Goal: Task Accomplishment & Management: Manage account settings

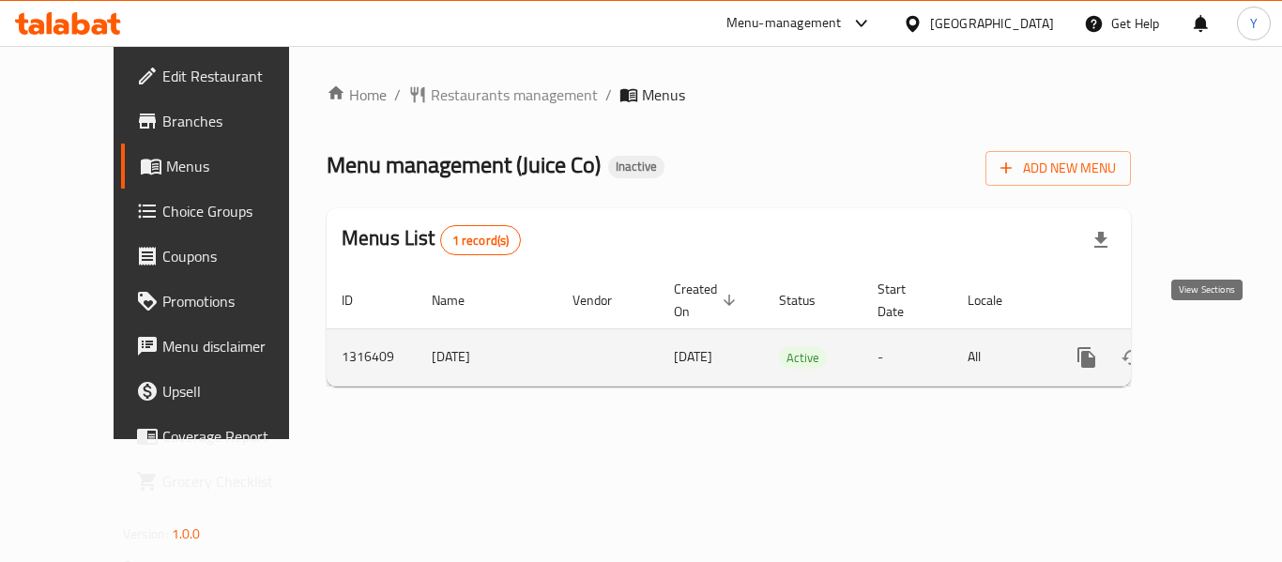
click at [1216, 346] on icon "enhanced table" at bounding box center [1222, 357] width 23 height 23
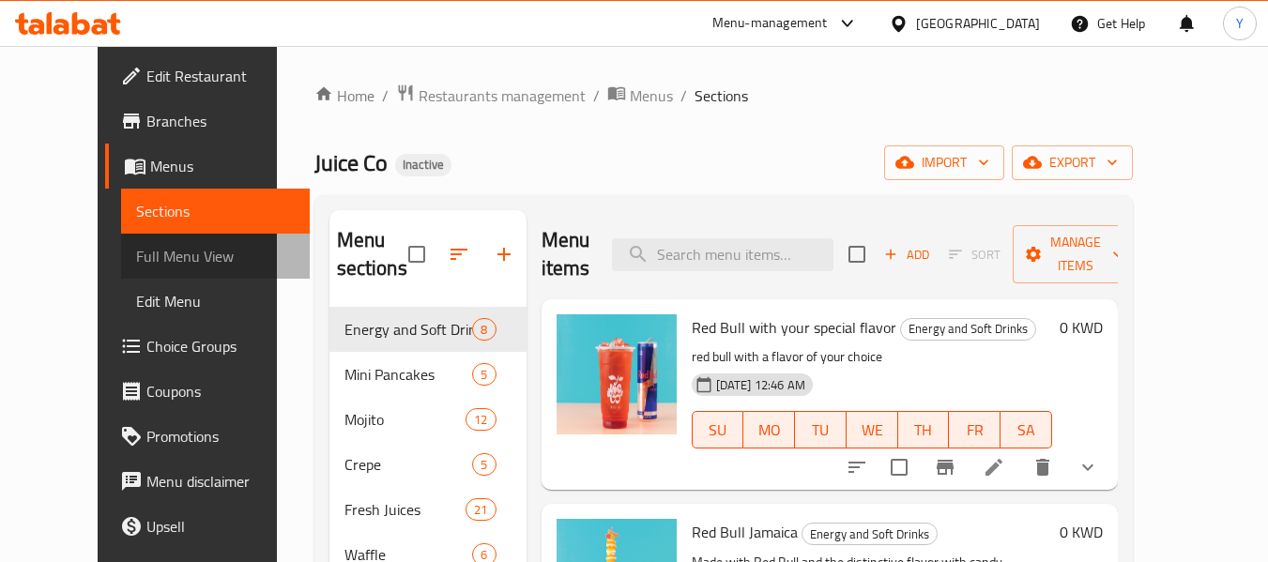
click at [136, 256] on span "Full Menu View" at bounding box center [215, 256] width 159 height 23
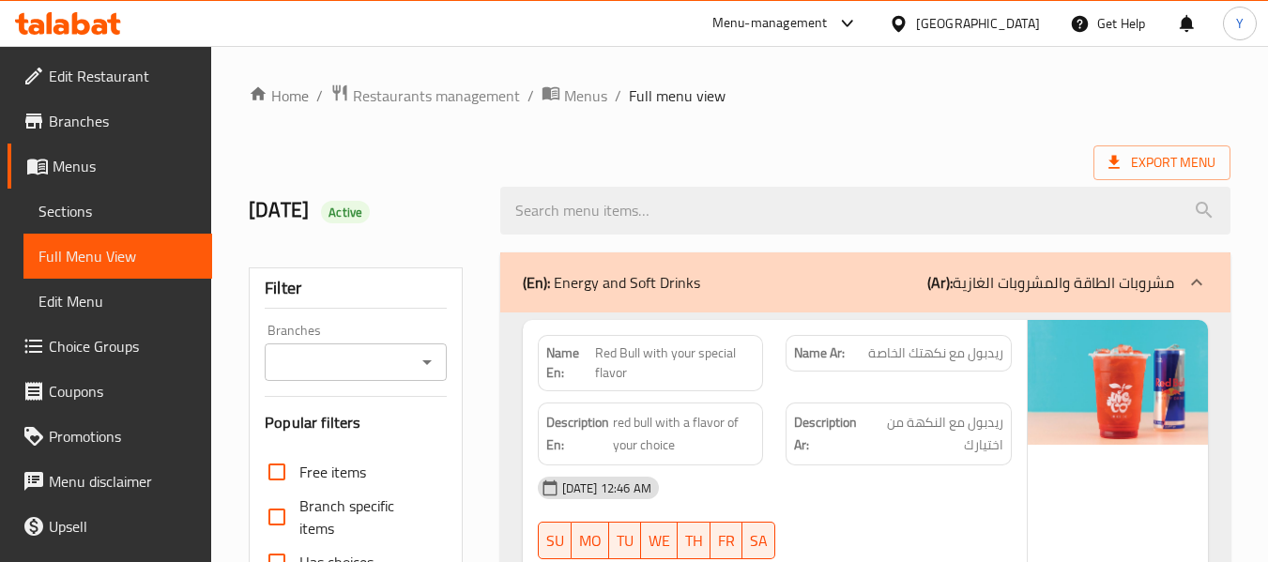
scroll to position [492, 0]
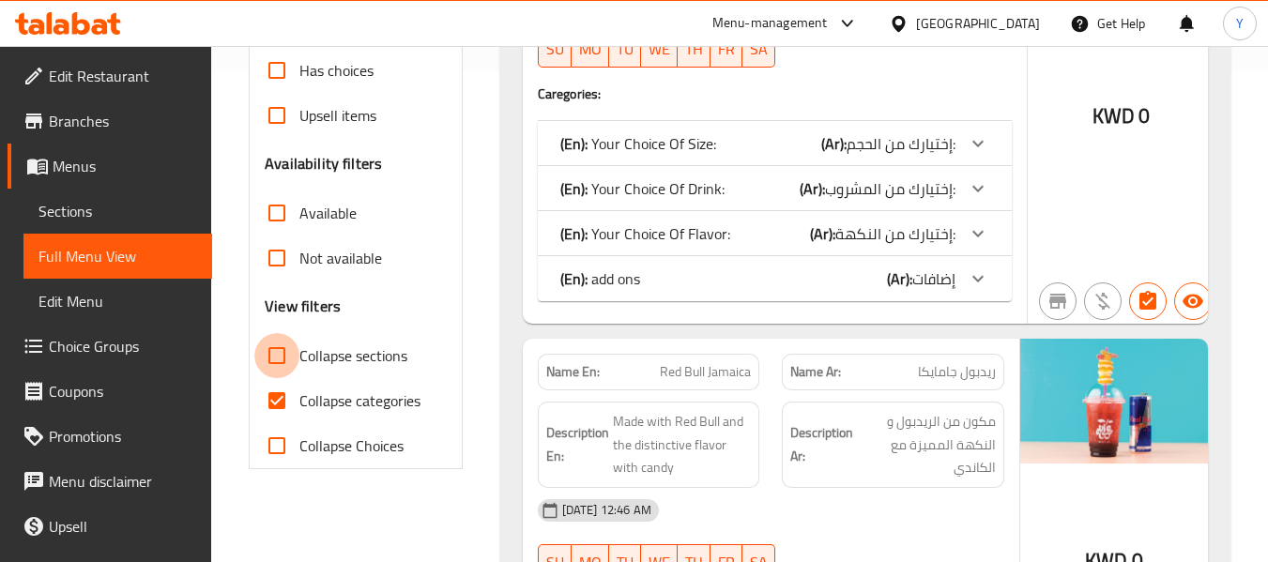
click at [264, 356] on input "Collapse sections" at bounding box center [276, 355] width 45 height 45
checkbox input "true"
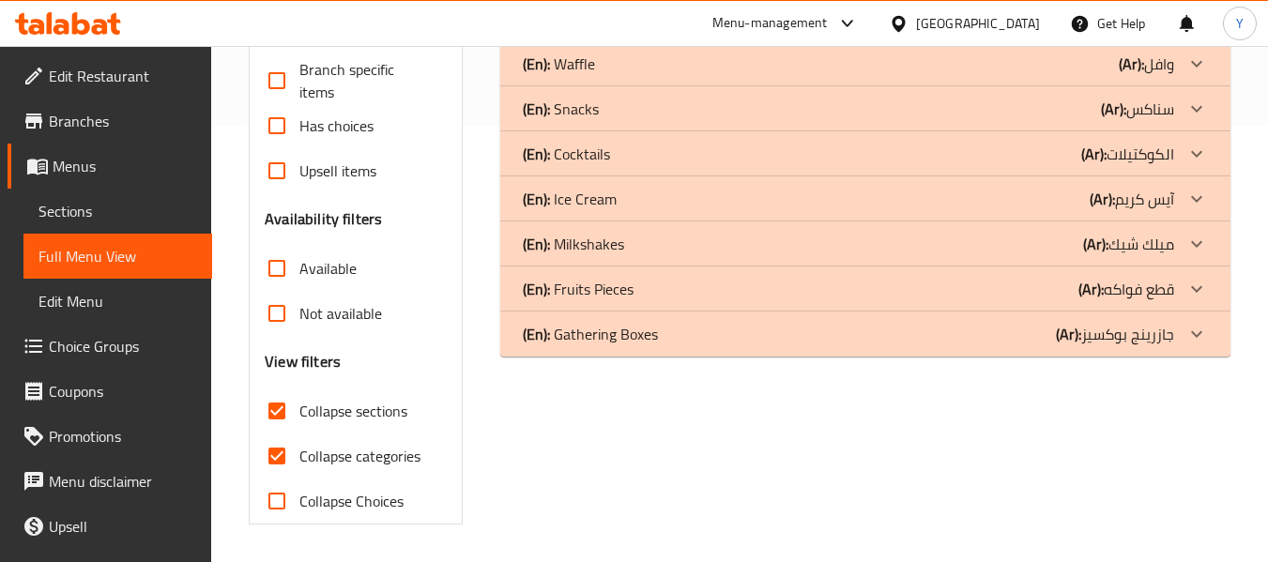
scroll to position [436, 0]
click at [729, 241] on div "(En): Milkshakes (Ar): ميلك شيك" at bounding box center [848, 244] width 651 height 23
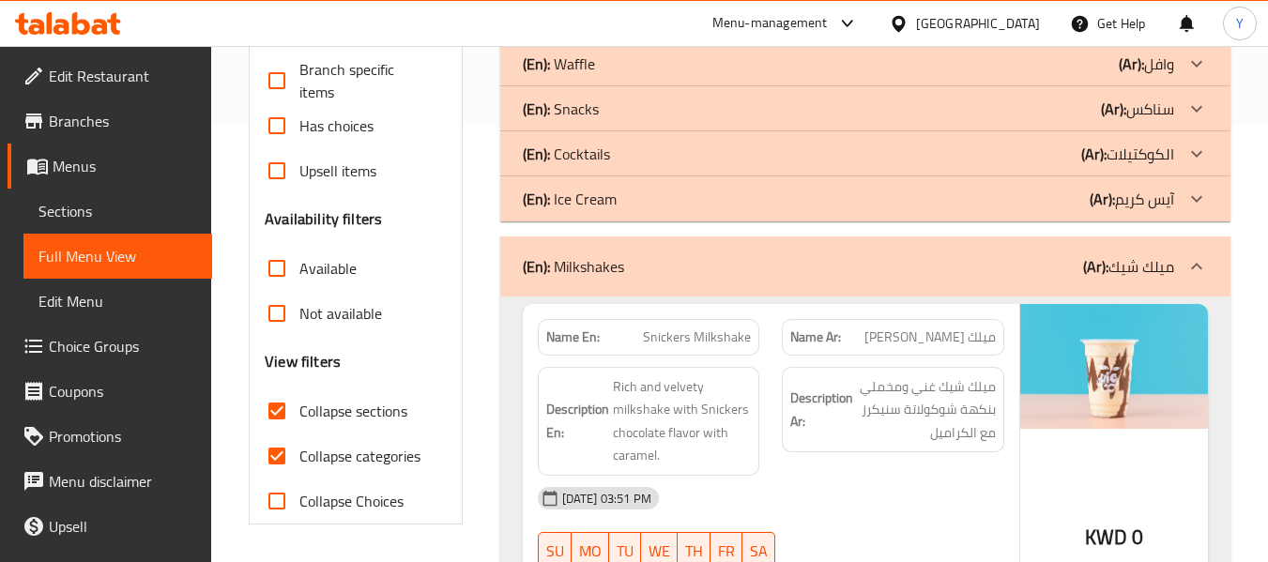
click at [671, 156] on div "(En): Cocktails (Ar): الكوكتيلات" at bounding box center [848, 154] width 651 height 23
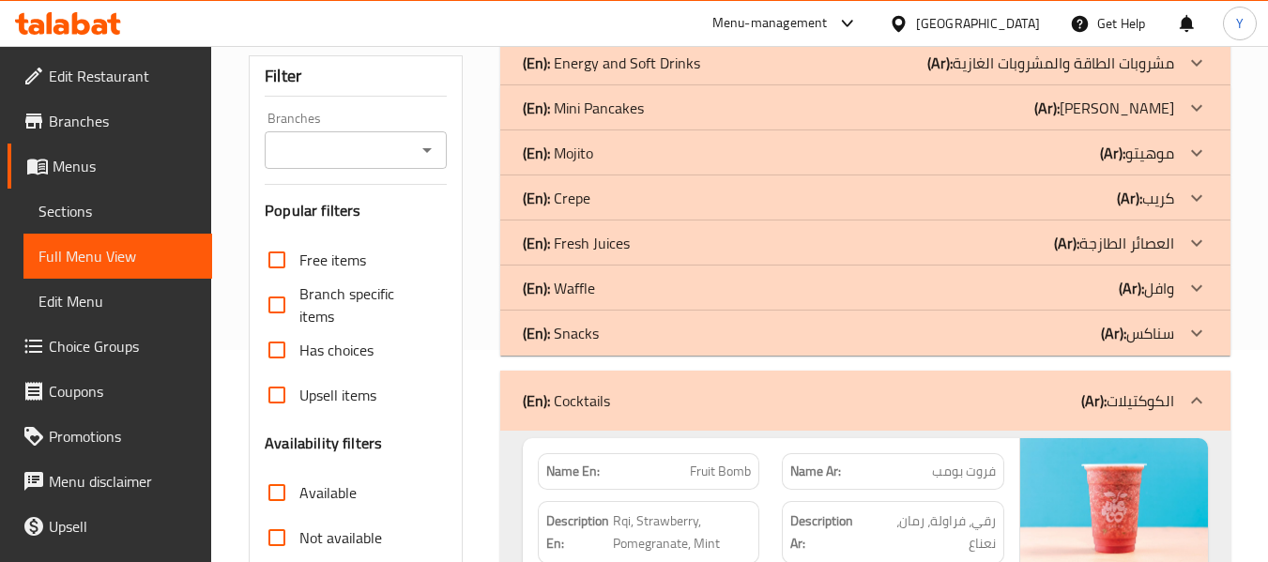
scroll to position [199, 0]
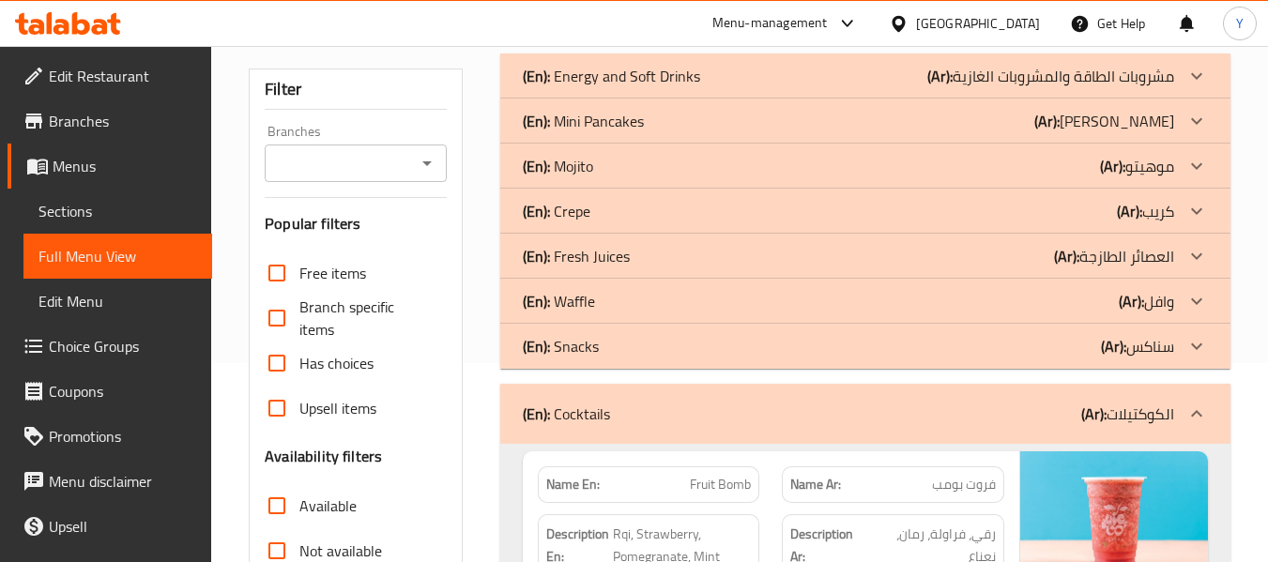
click at [733, 249] on div "(En): Fresh Juices (Ar): العصائر الطازجة" at bounding box center [848, 256] width 651 height 23
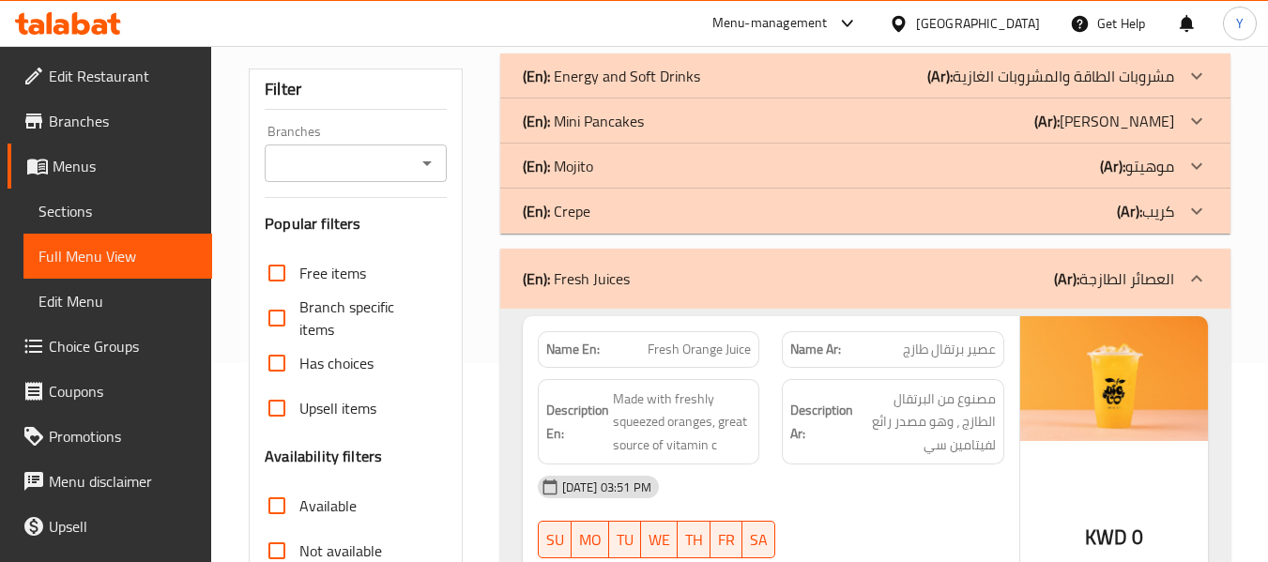
click at [708, 206] on div "(En): Crepe (Ar): كريب" at bounding box center [848, 211] width 651 height 23
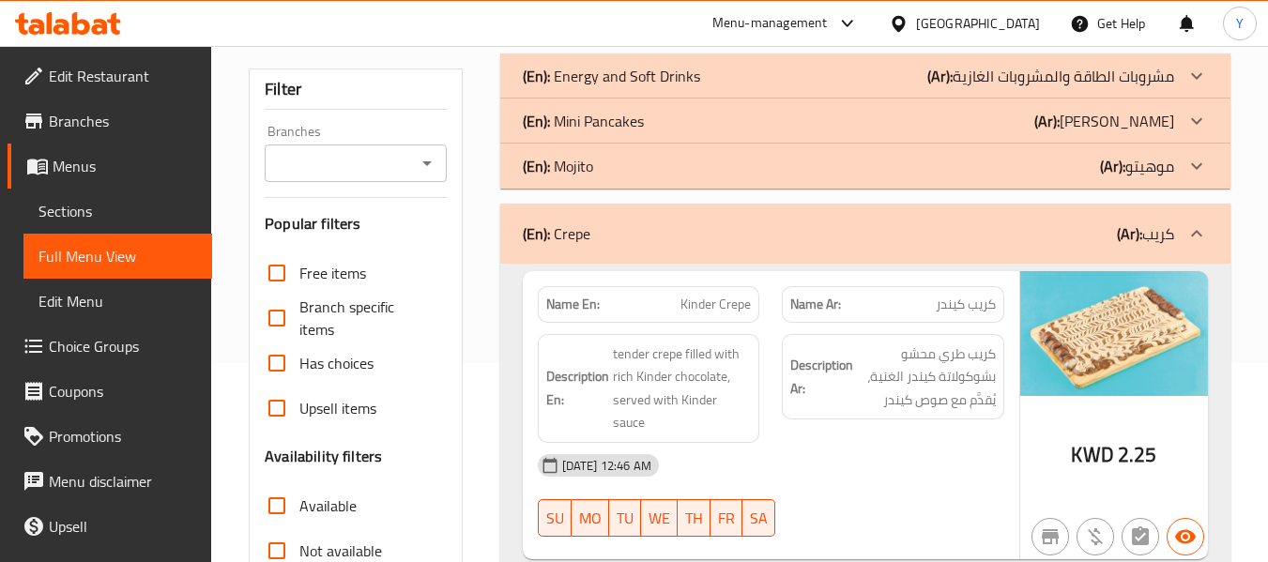
click at [693, 167] on div "(En): Mojito (Ar): موهيتو" at bounding box center [848, 166] width 651 height 23
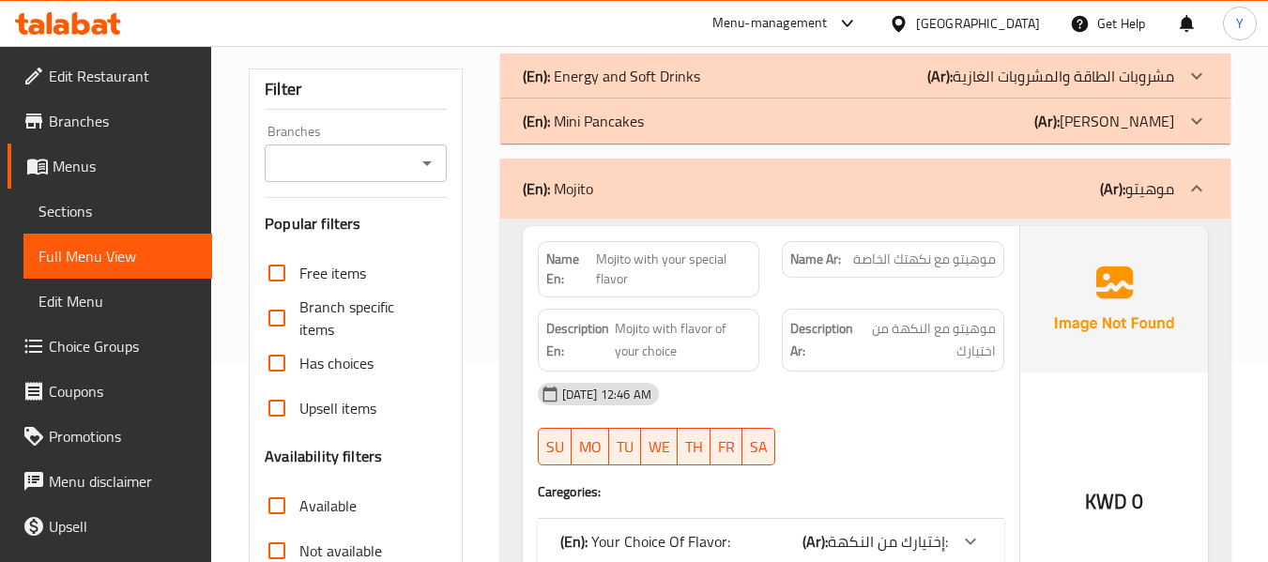
click at [690, 118] on div "(En): Mini Pancakes (Ar): ميني بانكيك" at bounding box center [848, 121] width 651 height 23
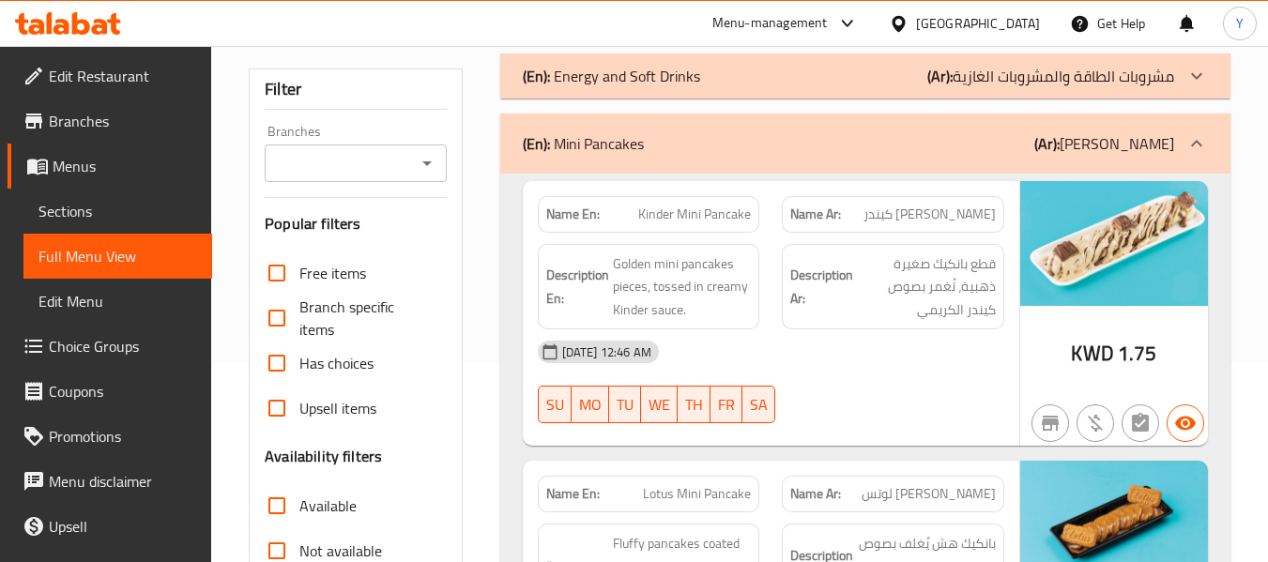
click at [686, 77] on p "(En): Energy and Soft Drinks" at bounding box center [611, 76] width 177 height 23
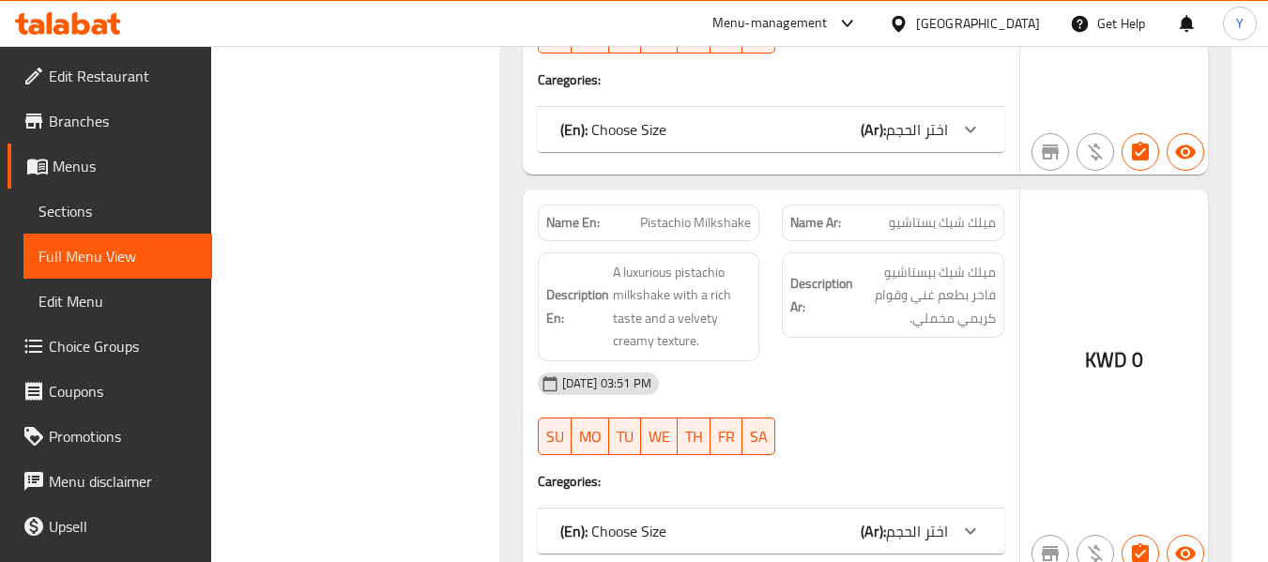
scroll to position [32951, 0]
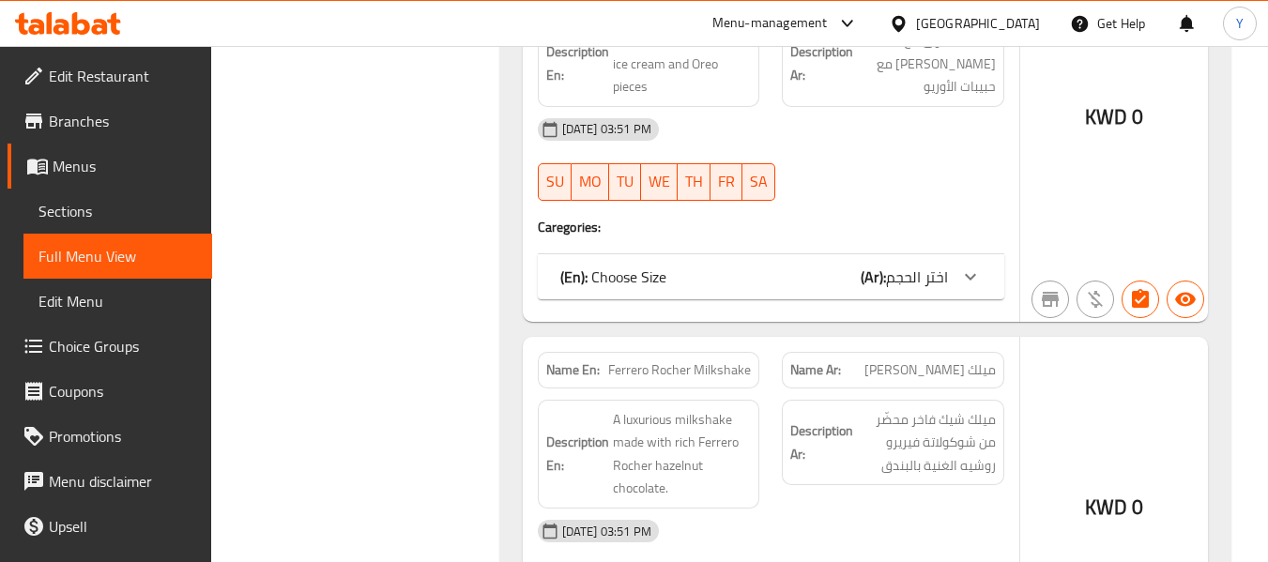
click at [967, 509] on div "08-10-2025 03:51 PM" at bounding box center [771, 531] width 489 height 45
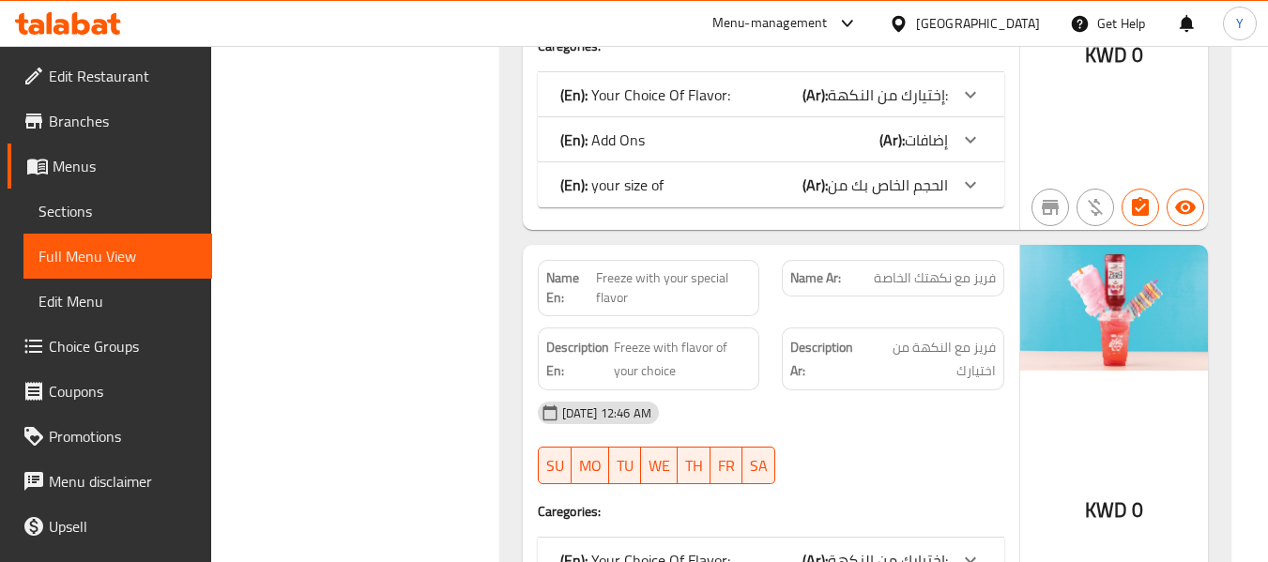
scroll to position [5552, 0]
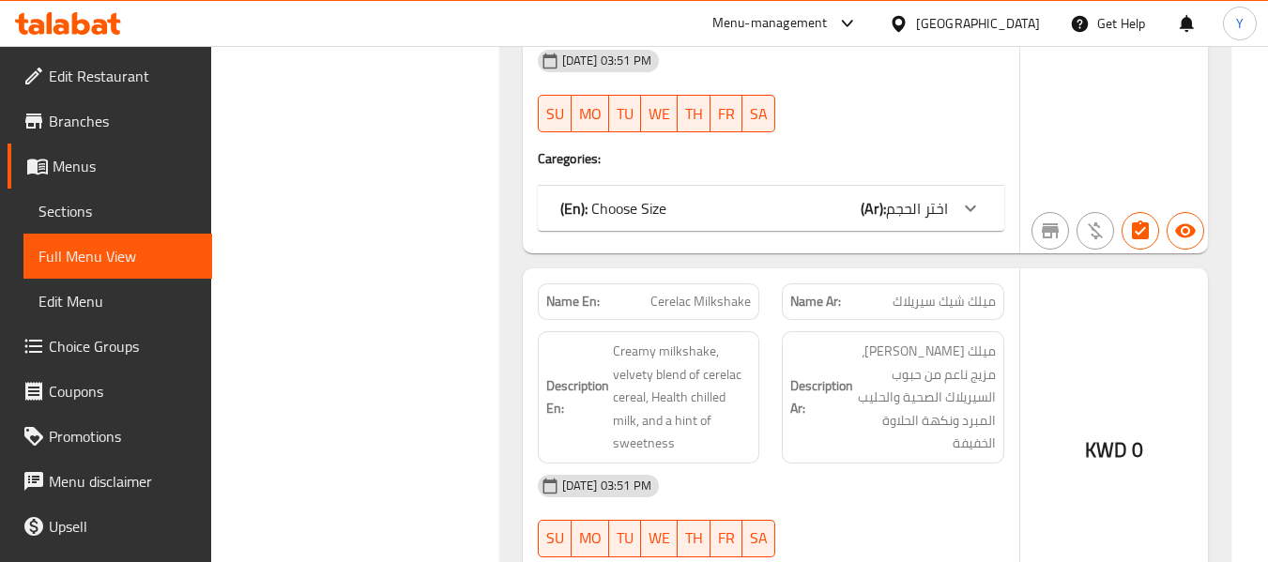
scroll to position [30632, 0]
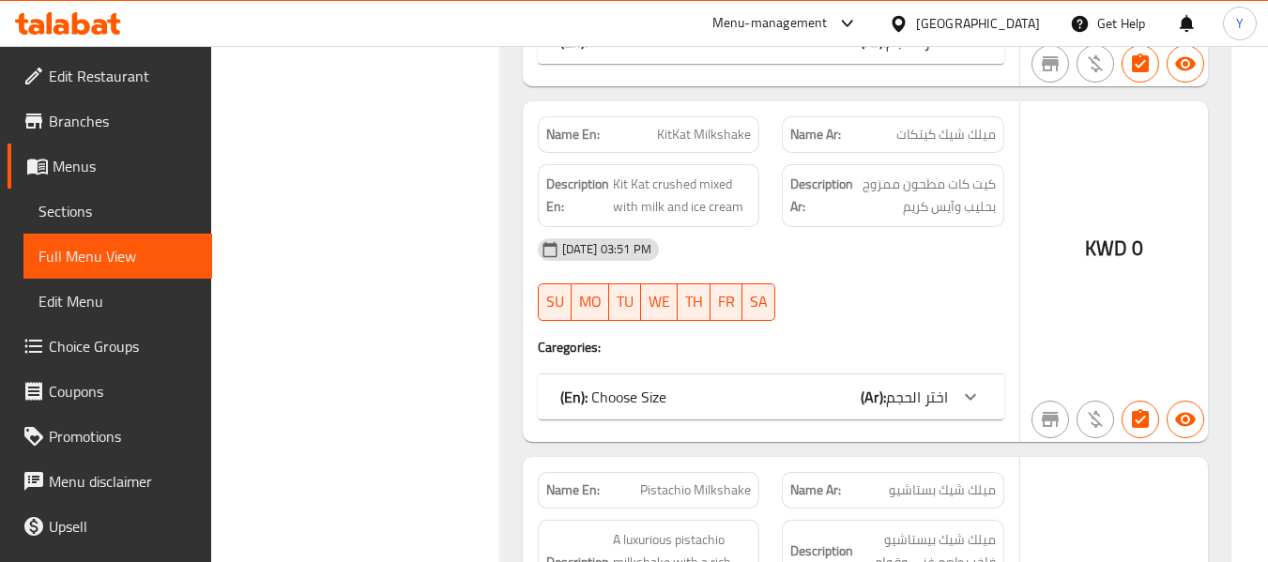
scroll to position [30043, 0]
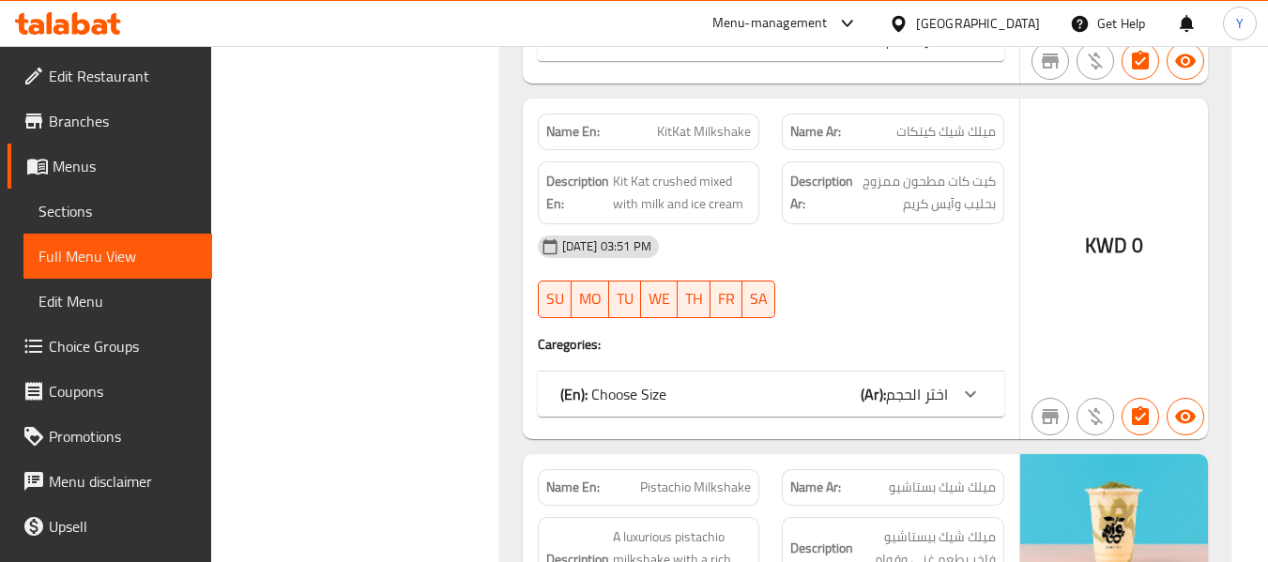
click at [877, 517] on div "Description Ar: ميلك شيك بيستاشيو فاخر بطعم غني وقوام كريمي مخملي." at bounding box center [893, 560] width 222 height 86
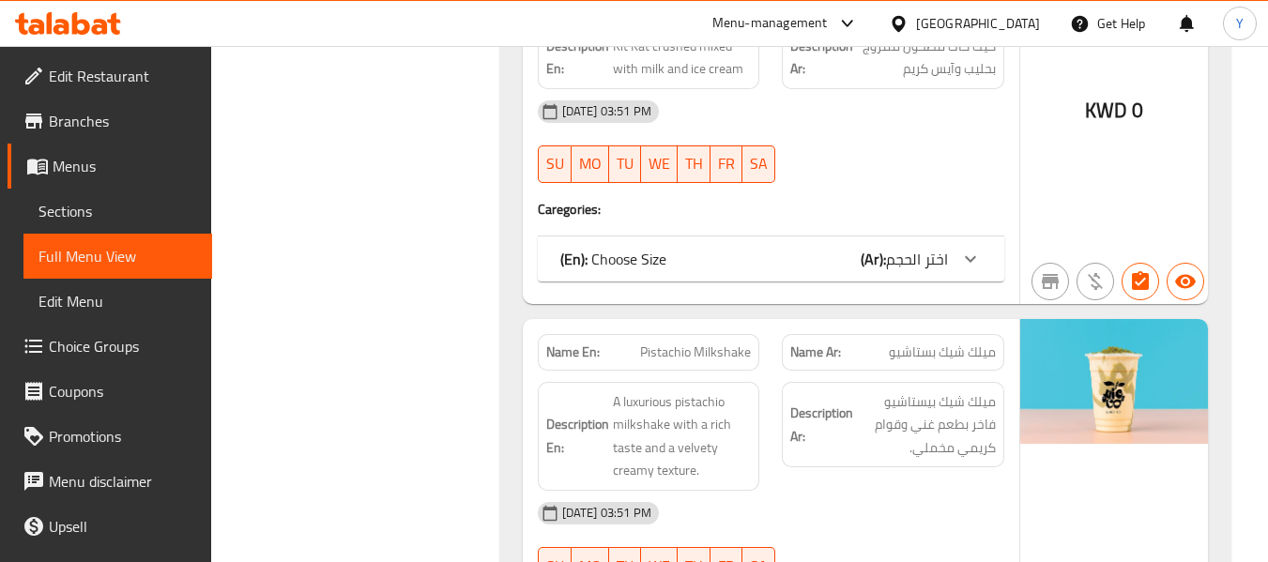
scroll to position [30268, 0]
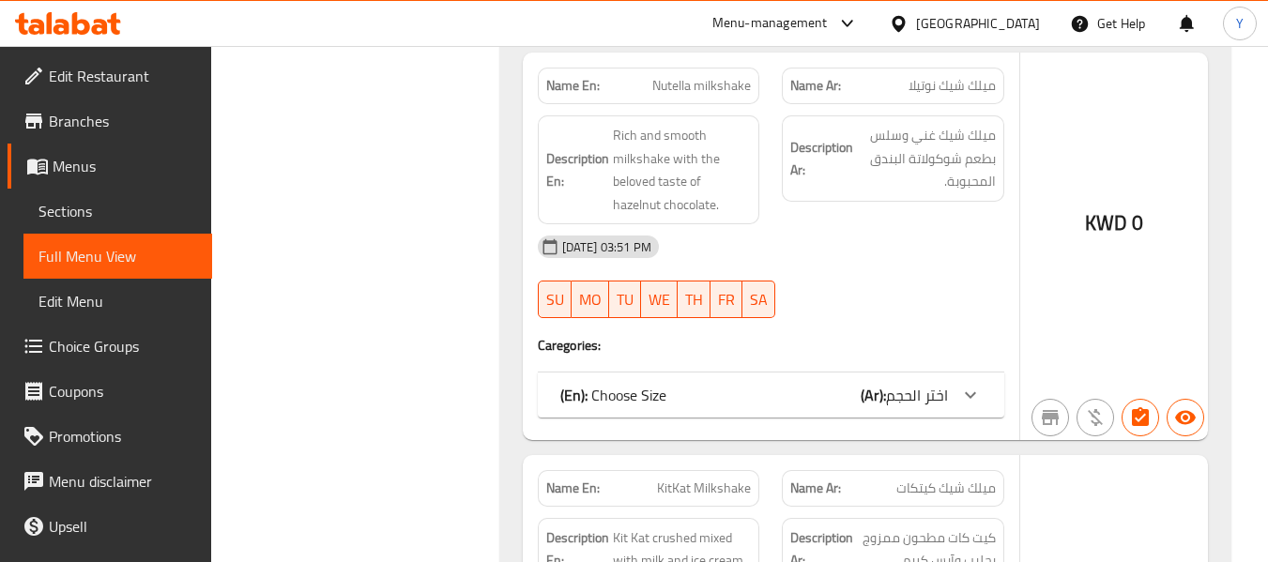
scroll to position [29687, 0]
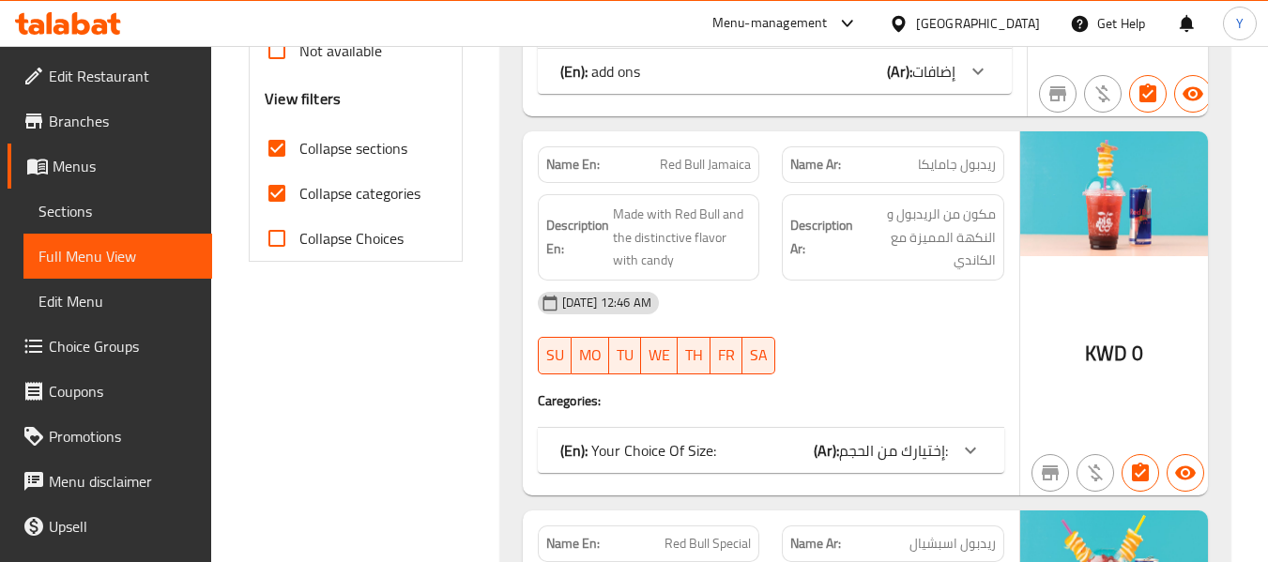
scroll to position [822, 0]
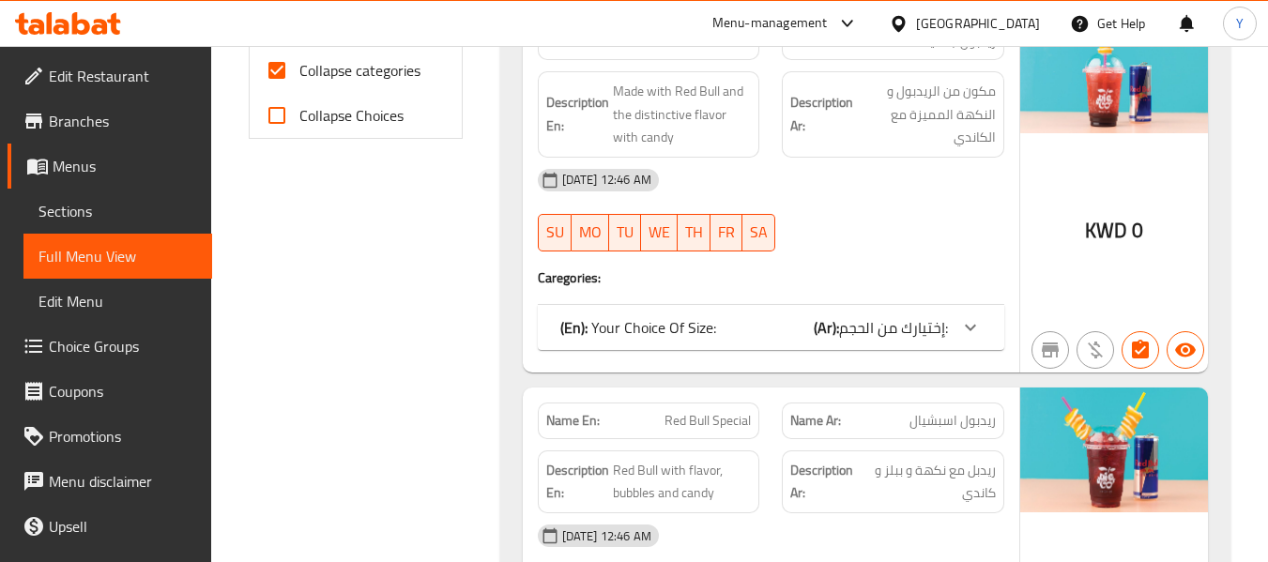
click at [289, 79] on input "Collapse categories" at bounding box center [276, 70] width 45 height 45
checkbox input "false"
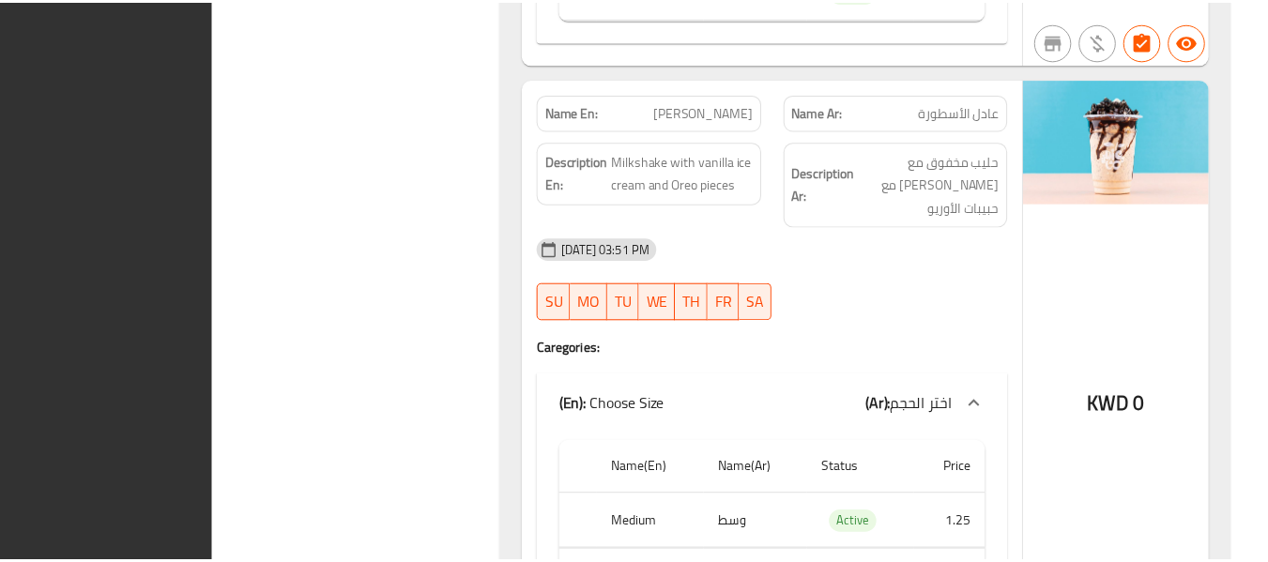
scroll to position [63820, 0]
